Goal: Information Seeking & Learning: Learn about a topic

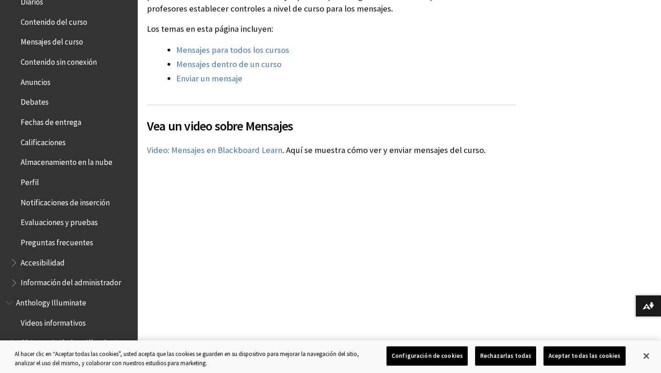
scroll to position [351, 0]
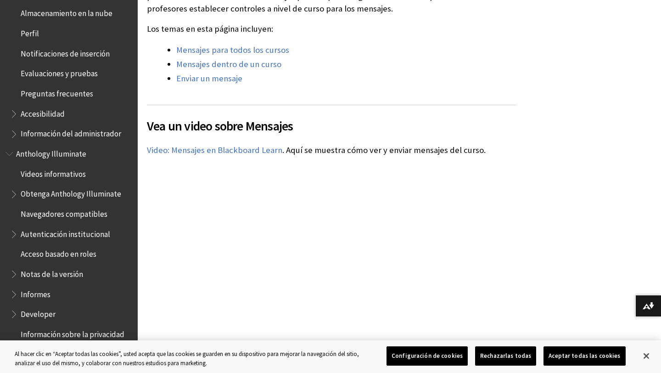
click at [61, 114] on span "Accesibilidad" at bounding box center [43, 112] width 44 height 12
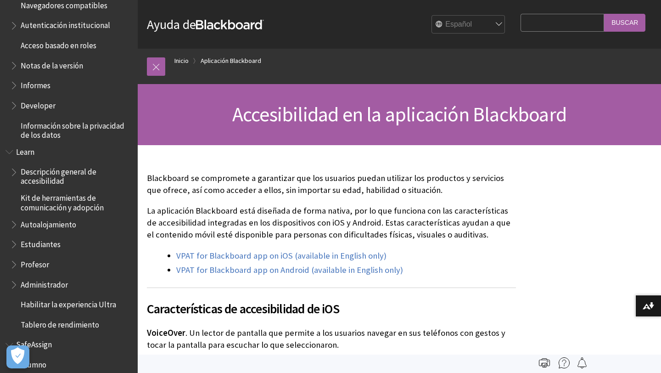
scroll to position [630, 0]
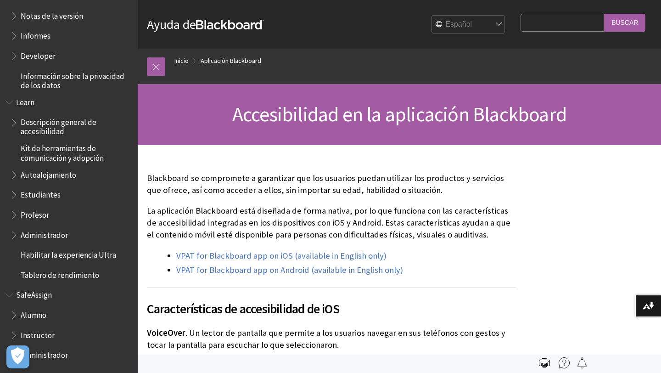
click at [559, 29] on input "Search Query" at bounding box center [563, 23] width 84 height 18
type input "documento general de la materia"
click at [604, 14] on input "Buscar" at bounding box center [624, 23] width 41 height 18
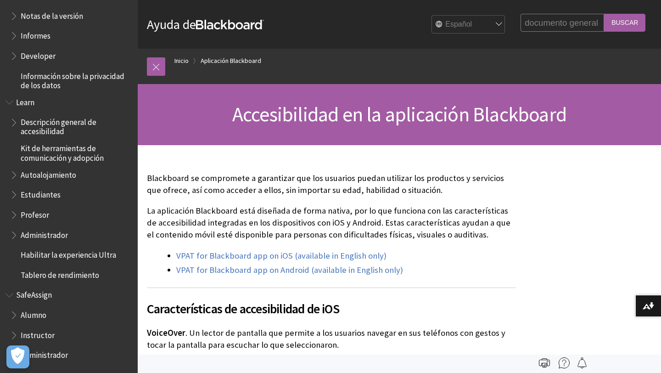
click at [629, 22] on input "Buscar" at bounding box center [624, 23] width 41 height 18
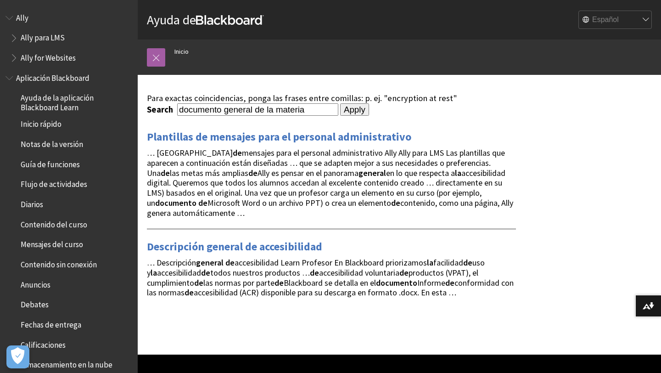
click at [340, 112] on input "Apply" at bounding box center [354, 109] width 29 height 13
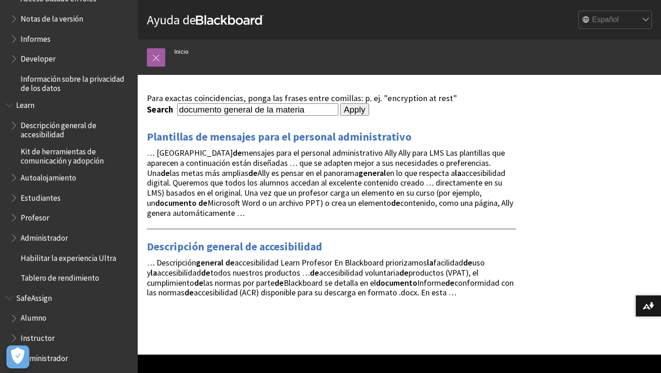
scroll to position [610, 0]
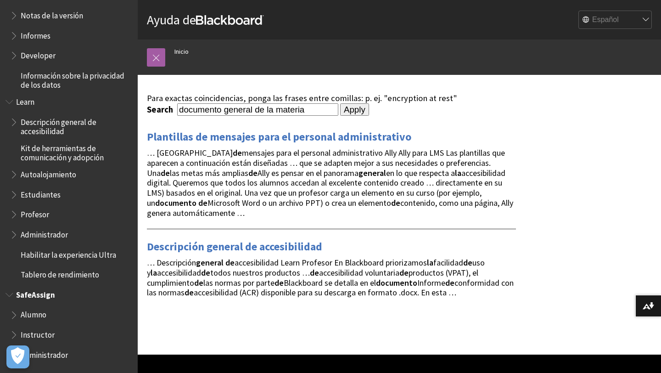
click at [44, 313] on span "Alumno" at bounding box center [34, 313] width 26 height 12
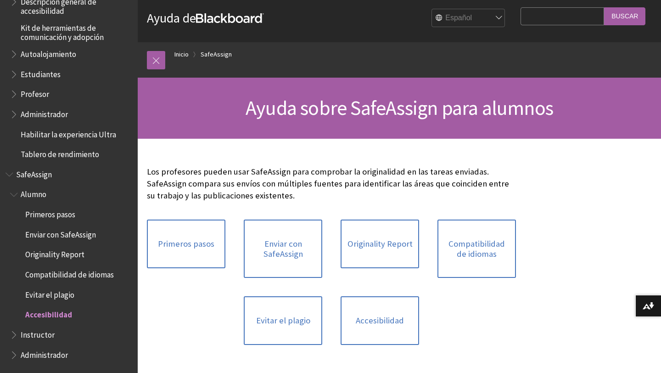
scroll to position [61, 0]
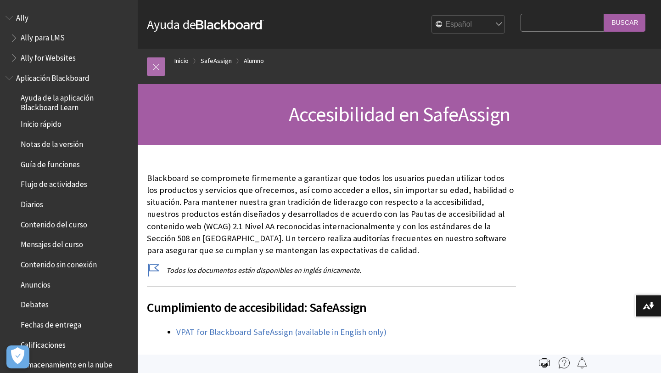
click at [153, 59] on link at bounding box center [156, 66] width 18 height 18
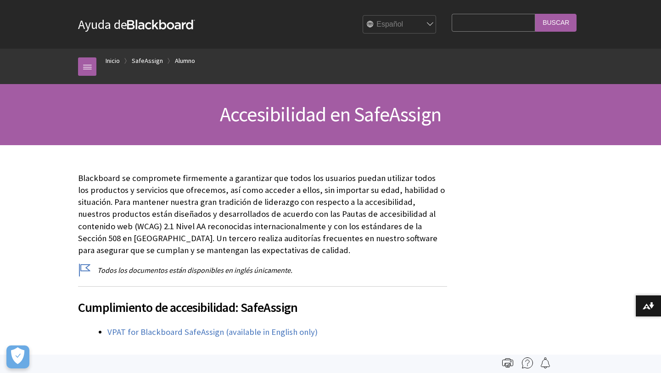
click at [76, 63] on div "Ruta de navegación Inicio SafeAssign [GEOGRAPHIC_DATA] Todos los productos Ally…" at bounding box center [331, 66] width 524 height 35
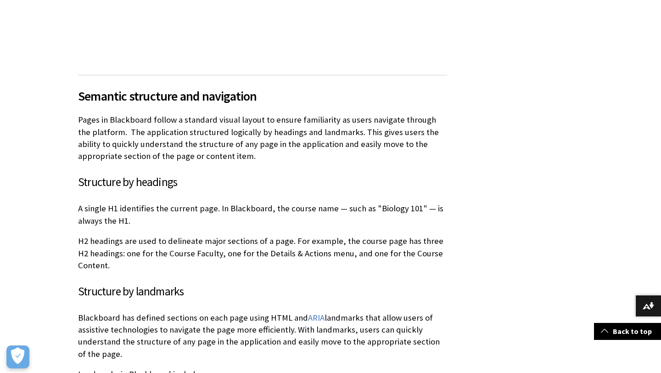
scroll to position [803, 0]
